Goal: Task Accomplishment & Management: Manage account settings

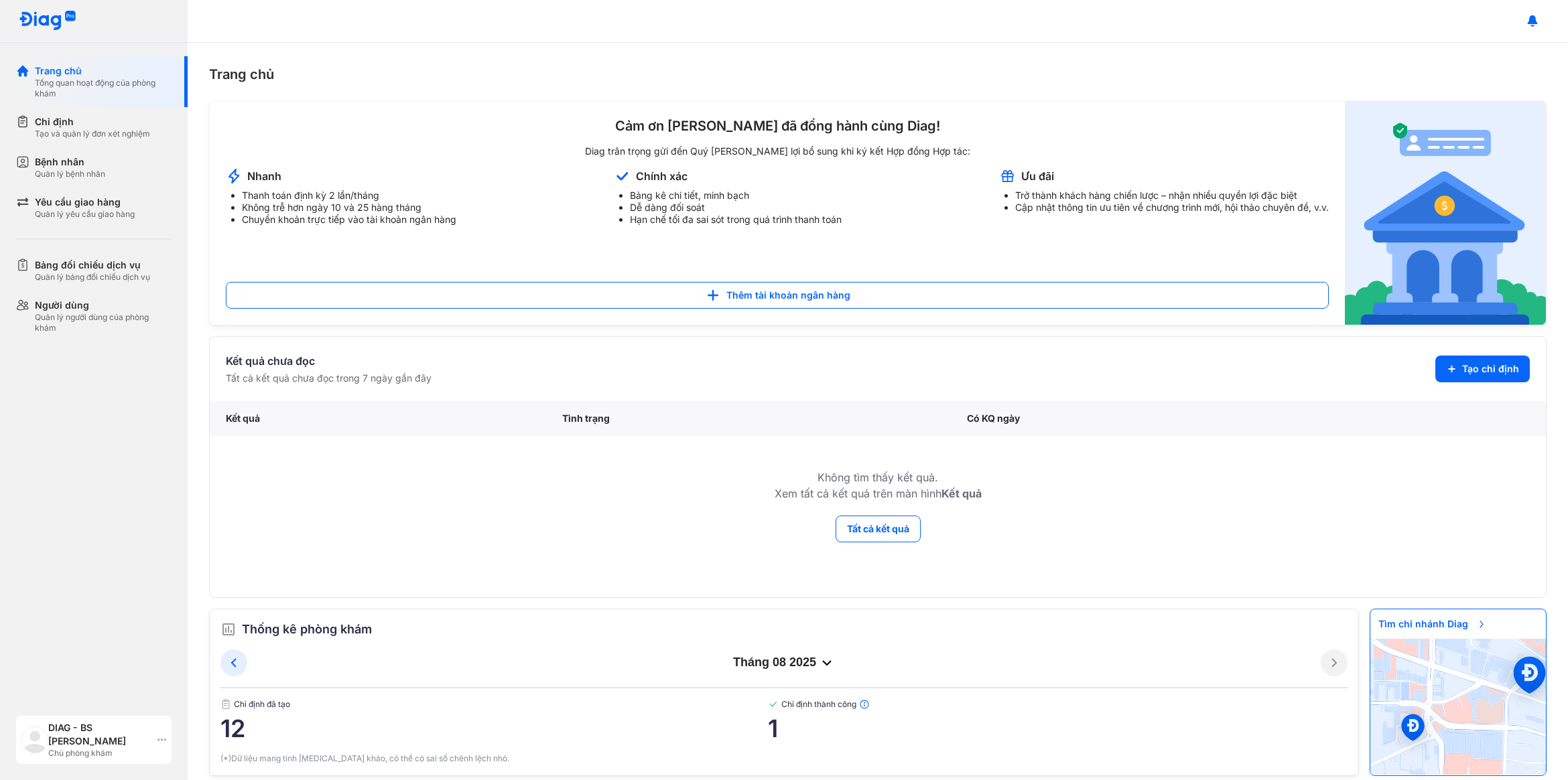
click at [66, 742] on div "DIAG - BS [PERSON_NAME]" at bounding box center [100, 734] width 104 height 27
click at [88, 693] on div "Đăng xuất" at bounding box center [131, 689] width 214 height 32
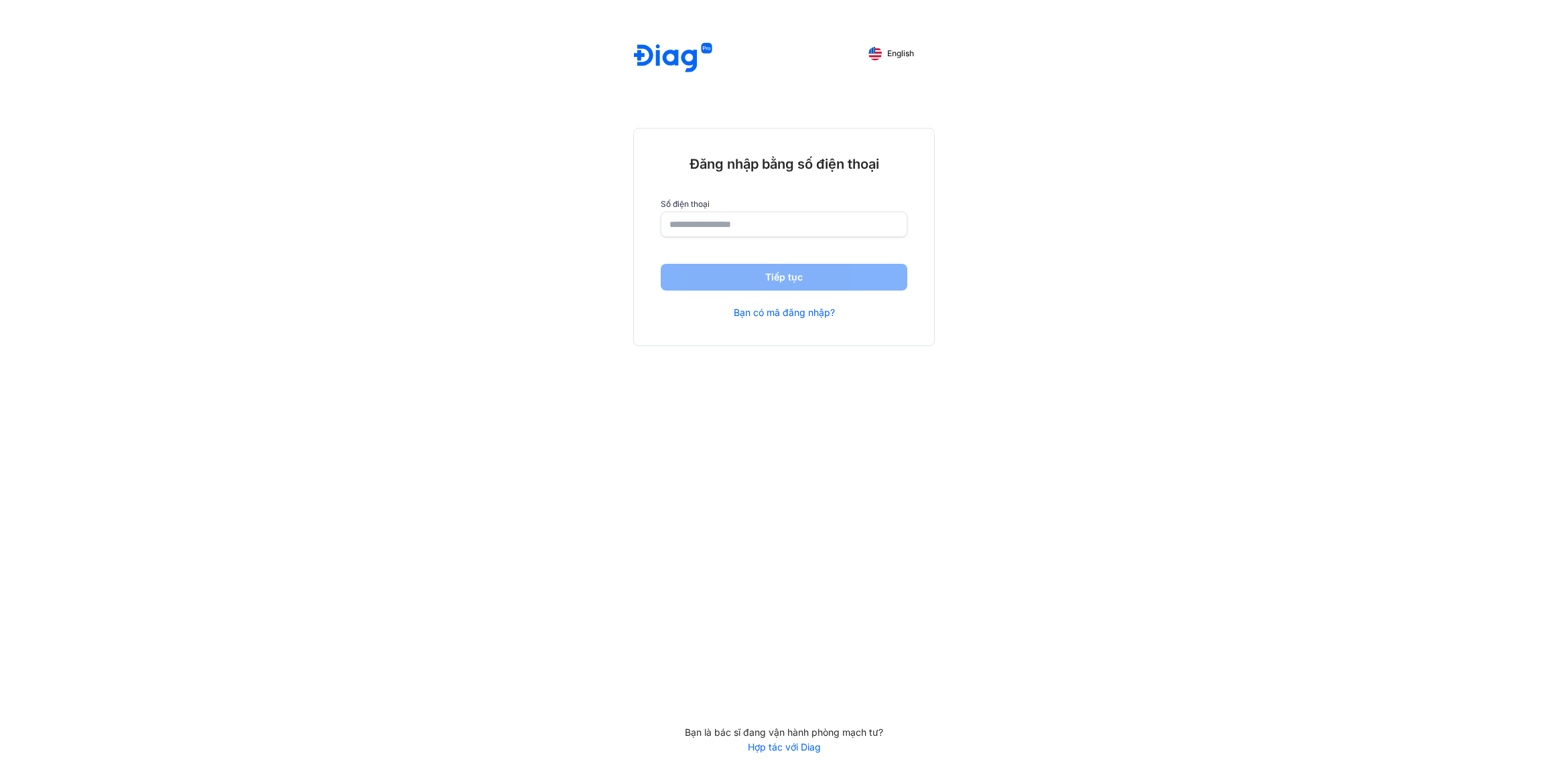
click at [685, 232] on input "number" at bounding box center [784, 224] width 229 height 24
click at [673, 226] on input "number" at bounding box center [784, 225] width 228 height 24
type input "**********"
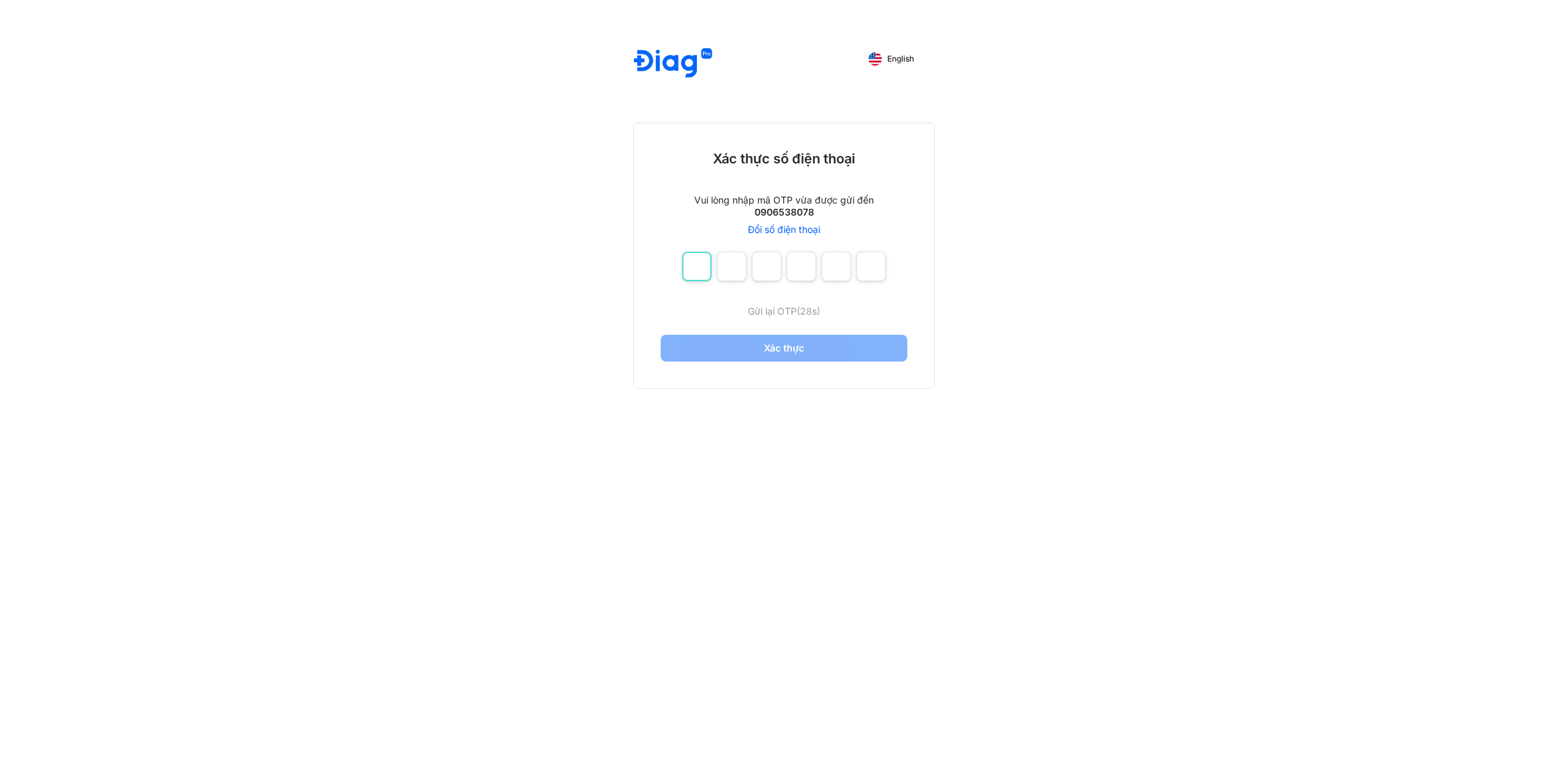
click at [693, 269] on input "number" at bounding box center [697, 267] width 29 height 29
type input "*"
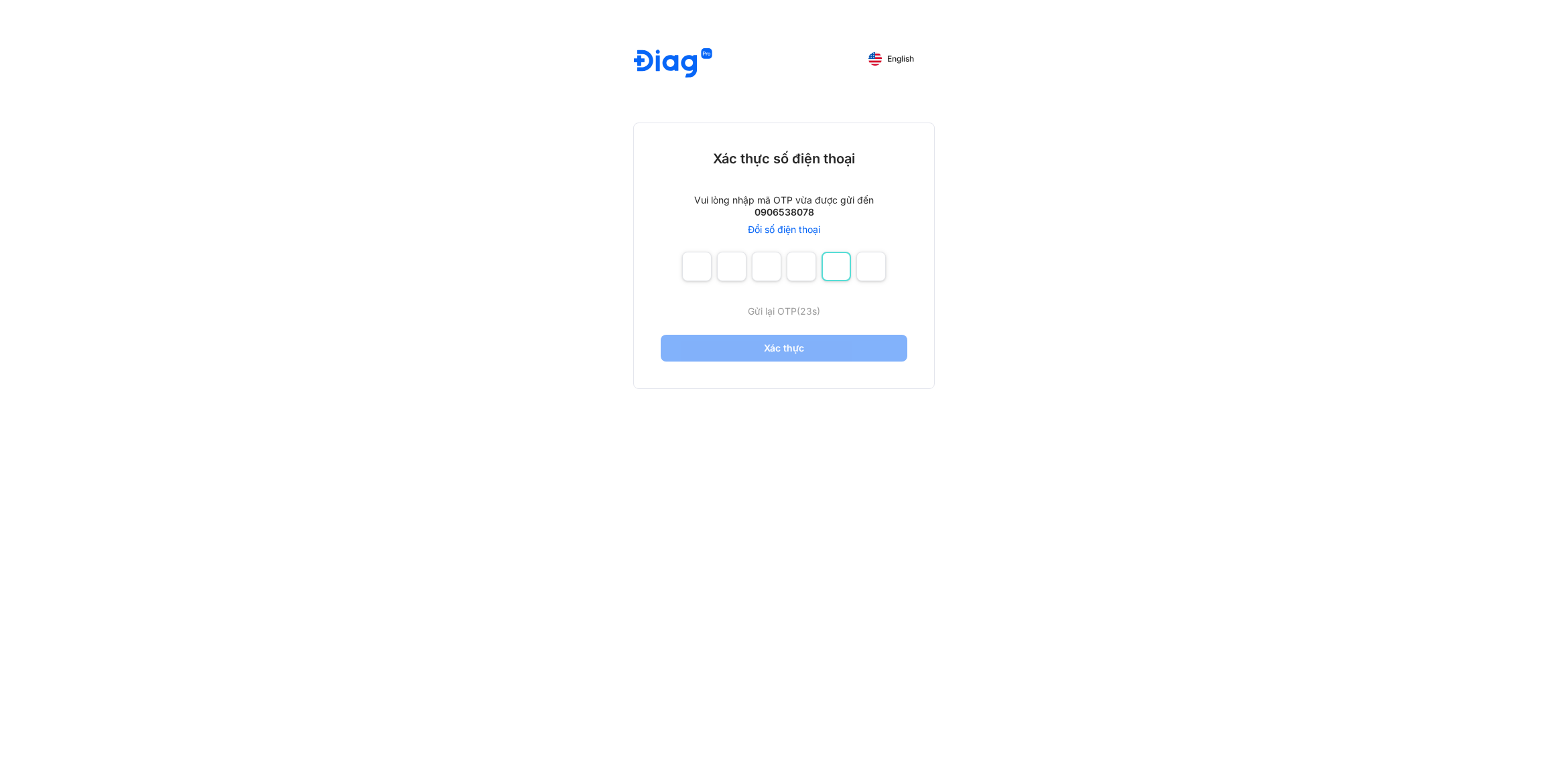
type input "*"
